Goal: Task Accomplishment & Management: Use online tool/utility

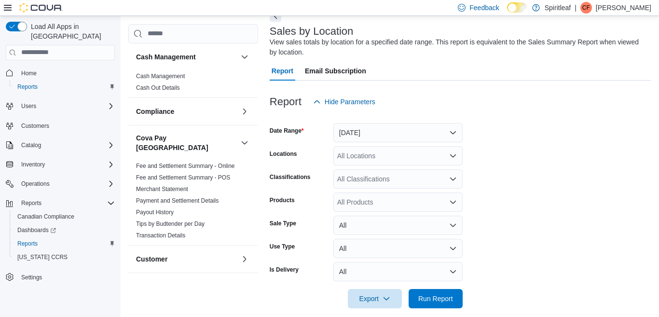
scroll to position [63, 0]
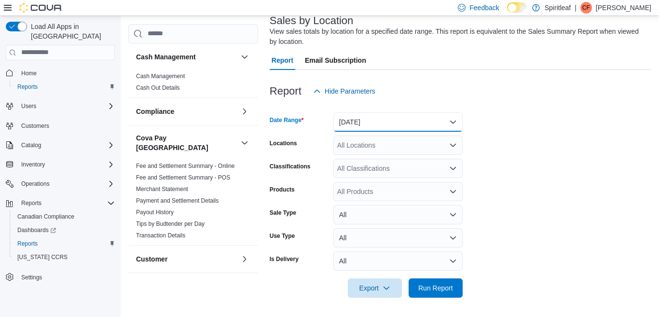
click at [451, 121] on button "[DATE]" at bounding box center [398, 121] width 129 height 19
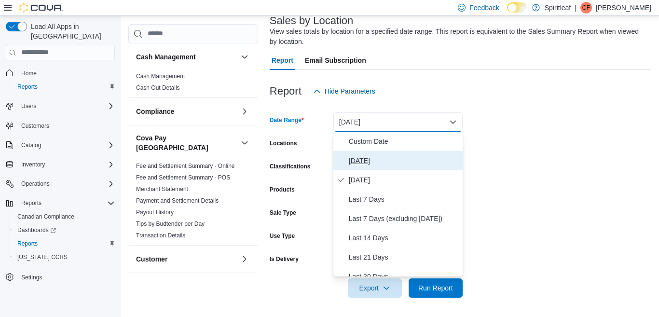
click at [358, 158] on span "[DATE]" at bounding box center [404, 161] width 110 height 12
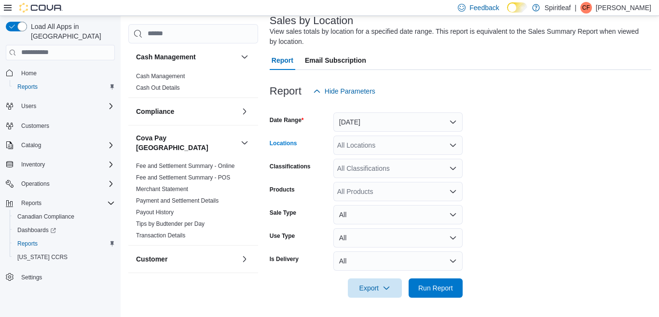
click at [387, 150] on div "All Locations" at bounding box center [398, 145] width 129 height 19
type input "***"
click at [392, 159] on span "300 - Moose Jaw" at bounding box center [395, 162] width 52 height 10
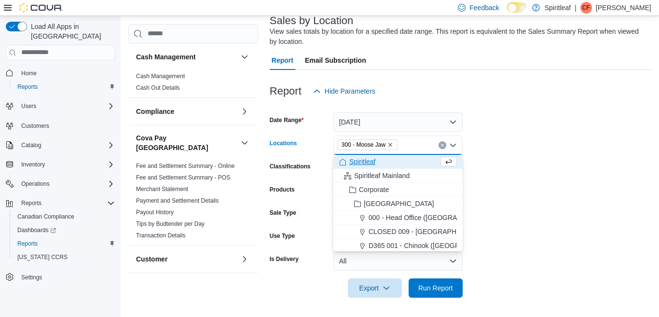
click at [518, 204] on form "Date Range [DATE] Locations 300 - Moose Jaw Combo box. Selected. 300 - Moose Ja…" at bounding box center [461, 199] width 382 height 197
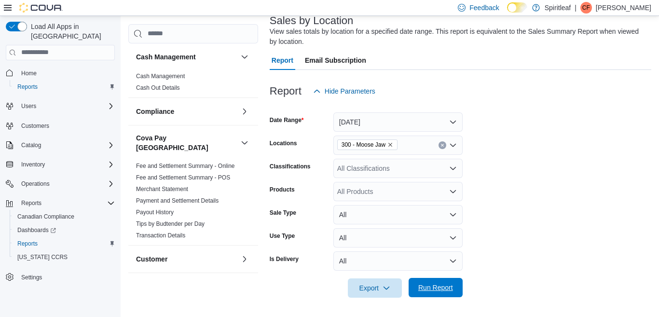
click at [431, 285] on span "Run Report" at bounding box center [436, 288] width 35 height 10
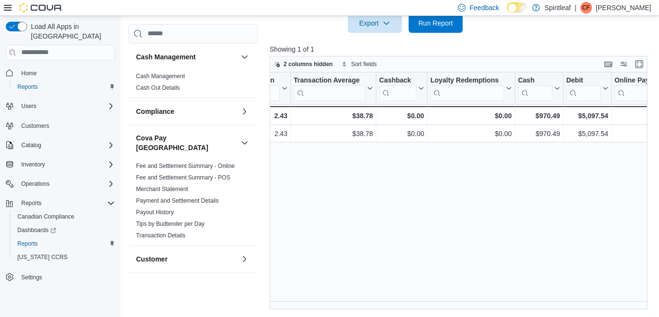
scroll to position [0, 984]
